Goal: Task Accomplishment & Management: Use online tool/utility

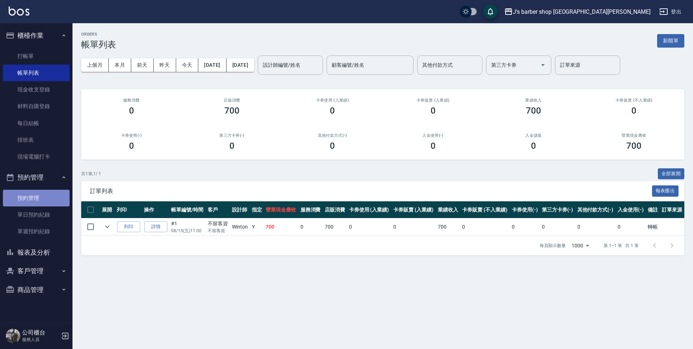
click at [41, 191] on link "預約管理" at bounding box center [36, 198] width 67 height 17
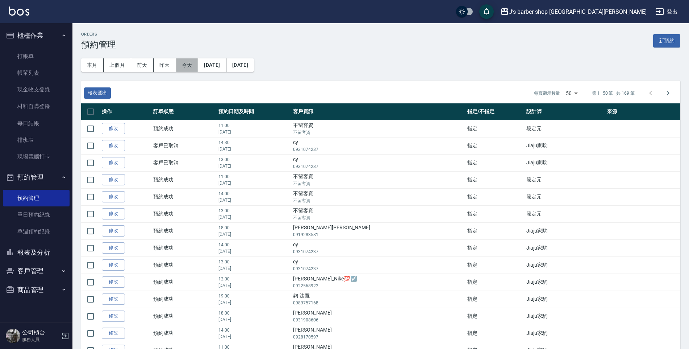
click at [183, 59] on button "今天" at bounding box center [187, 64] width 22 height 13
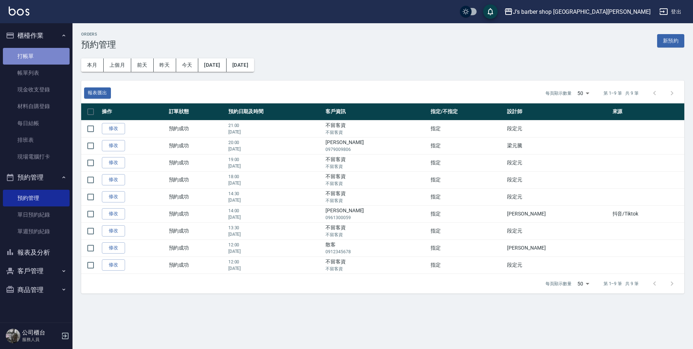
click at [34, 58] on link "打帳單" at bounding box center [36, 56] width 67 height 17
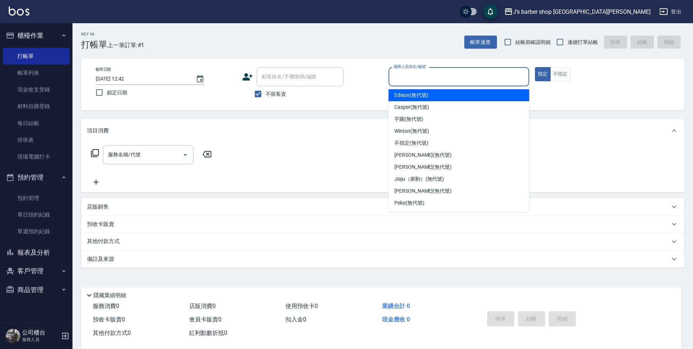
click at [496, 81] on input "服務人員姓名/編號" at bounding box center [459, 76] width 134 height 13
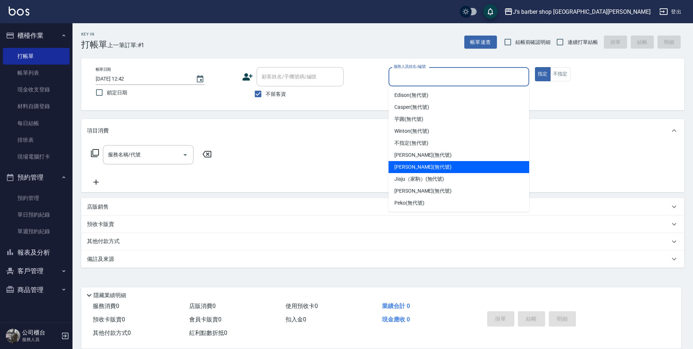
click at [471, 163] on div "[PERSON_NAME] (無代號)" at bounding box center [458, 167] width 141 height 12
type input "[PERSON_NAME](無代號)"
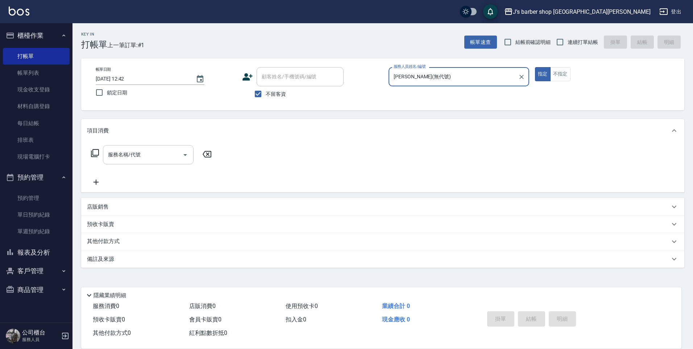
click at [129, 154] on input "服務名稱/代號" at bounding box center [142, 154] width 73 height 13
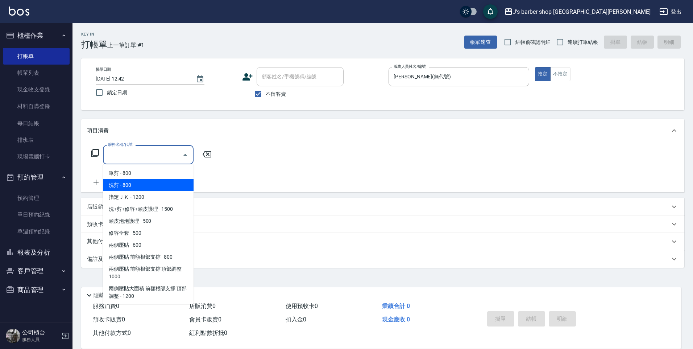
click at [136, 190] on span "洗剪 - 800" at bounding box center [148, 185] width 91 height 12
type input "洗剪(101)"
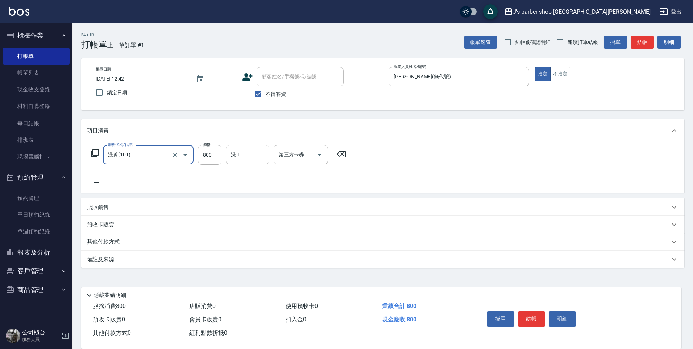
click at [243, 149] on input "洗-1" at bounding box center [247, 154] width 37 height 13
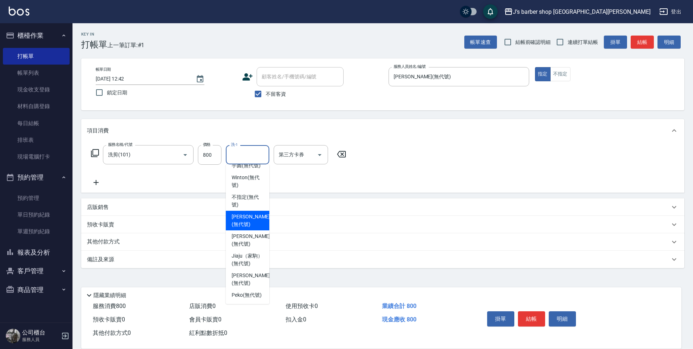
scroll to position [62, 0]
click at [248, 291] on span "Peko (無代號)" at bounding box center [247, 295] width 30 height 8
type input "Peko(無代號)"
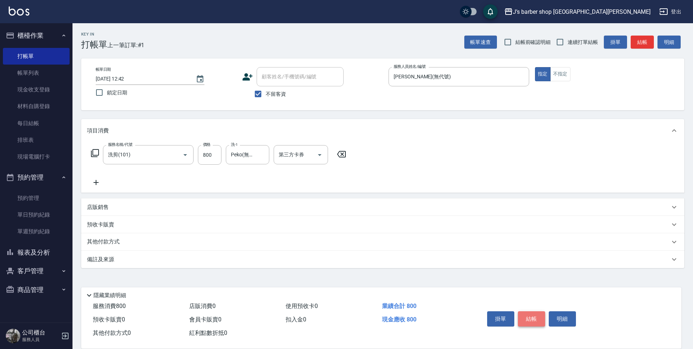
click at [531, 316] on button "結帳" at bounding box center [531, 318] width 27 height 15
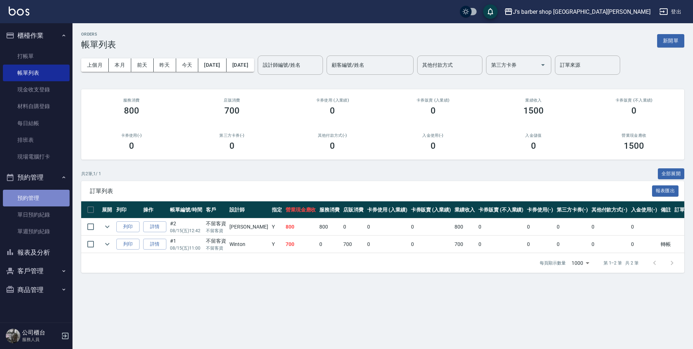
click at [41, 193] on link "預約管理" at bounding box center [36, 198] width 67 height 17
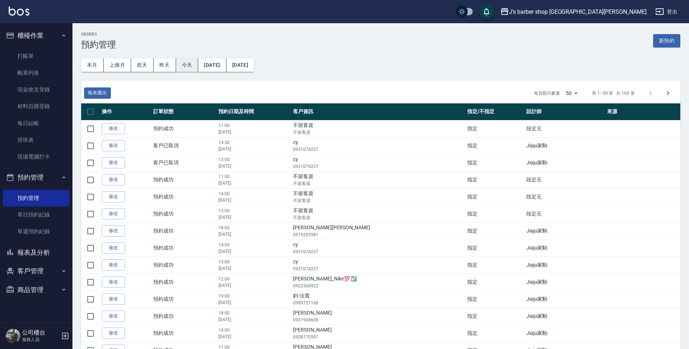
click at [182, 61] on button "今天" at bounding box center [187, 64] width 22 height 13
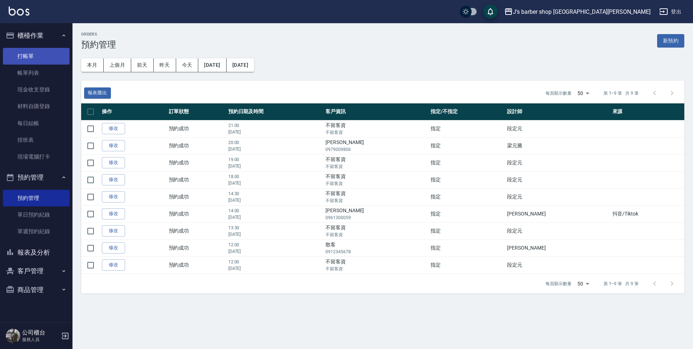
click at [28, 55] on link "打帳單" at bounding box center [36, 56] width 67 height 17
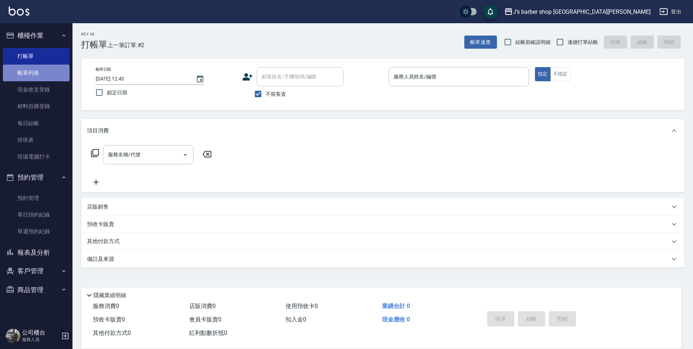
click at [45, 74] on link "帳單列表" at bounding box center [36, 72] width 67 height 17
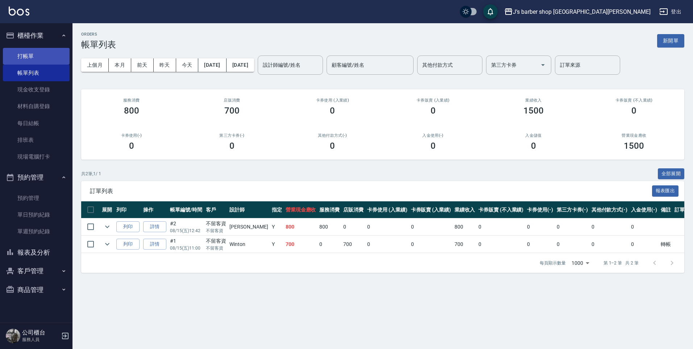
click at [49, 57] on link "打帳單" at bounding box center [36, 56] width 67 height 17
